Goal: Connect with others: Connect with others

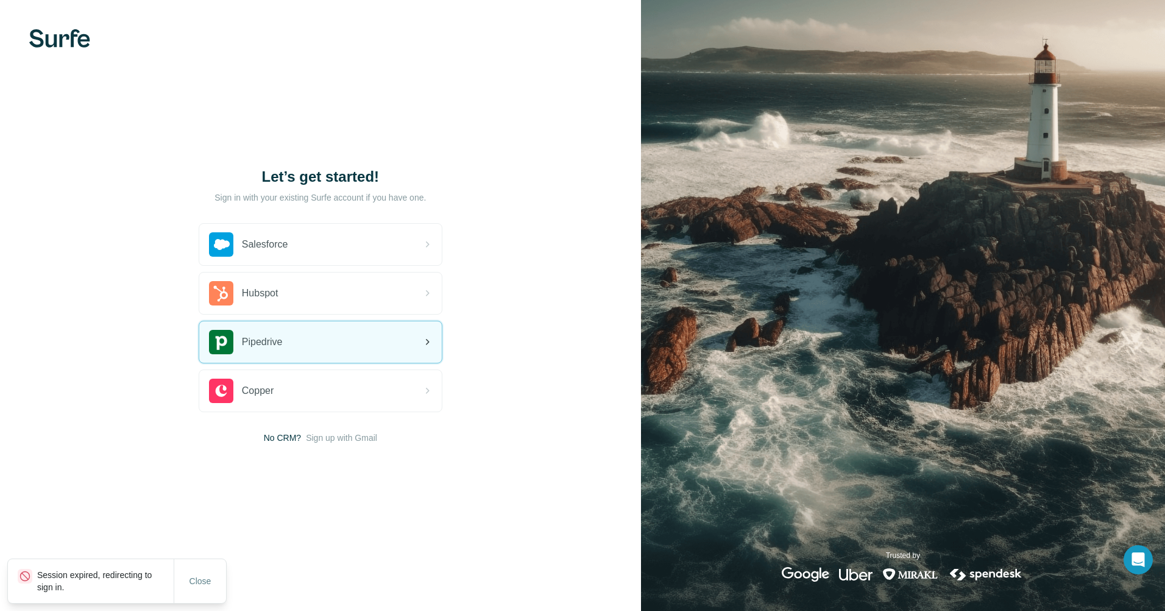
click at [299, 355] on div "Pipedrive" at bounding box center [320, 341] width 243 height 41
